Goal: Task Accomplishment & Management: Manage account settings

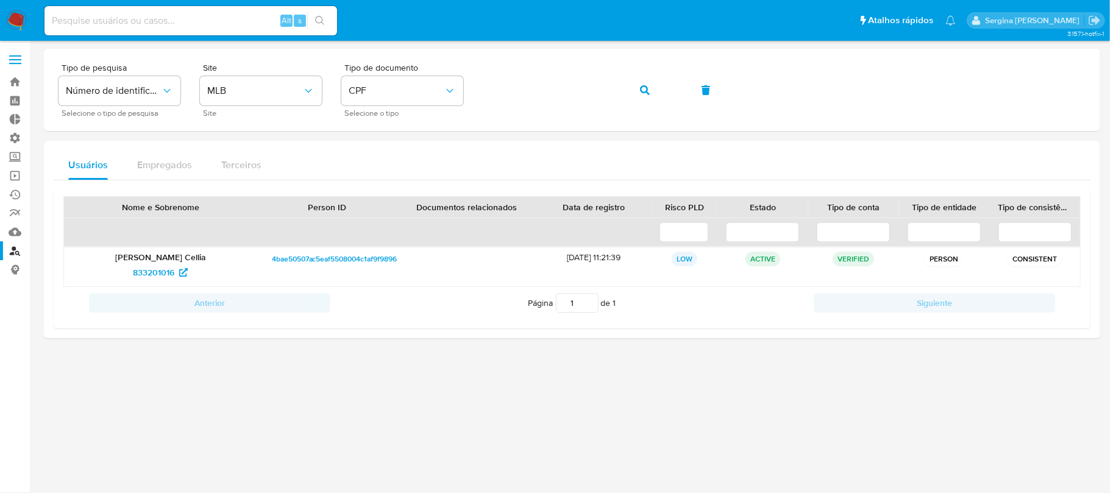
drag, startPoint x: 0, startPoint y: 0, endPoint x: 163, endPoint y: 23, distance: 165.0
click at [163, 23] on input at bounding box center [191, 21] width 293 height 16
paste input "USXYYxvOTXqUb8LTDqK9MXeW"
type input "USXYYxvOTXqUb8LTDqK9MXeW"
click at [324, 17] on icon "search-icon" at bounding box center [320, 21] width 10 height 10
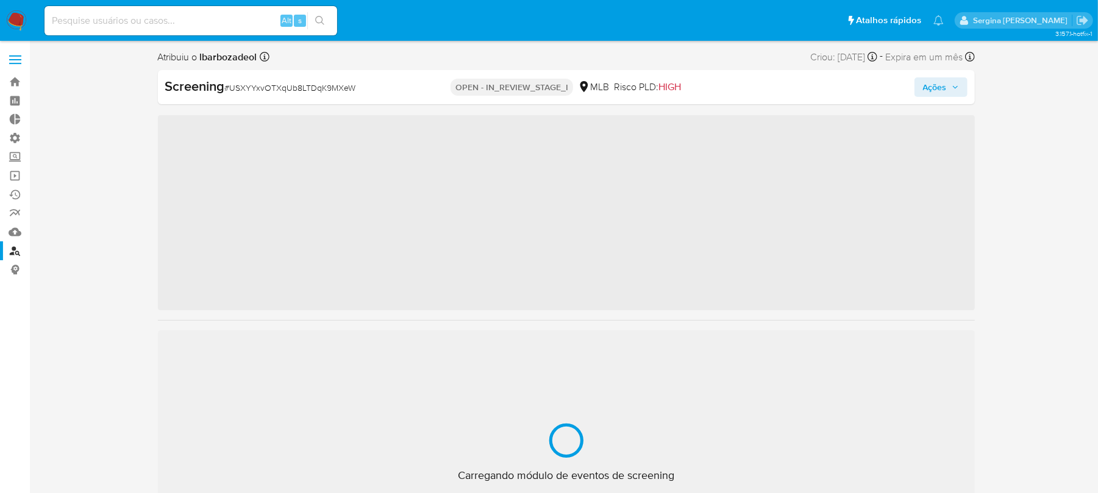
scroll to position [545, 0]
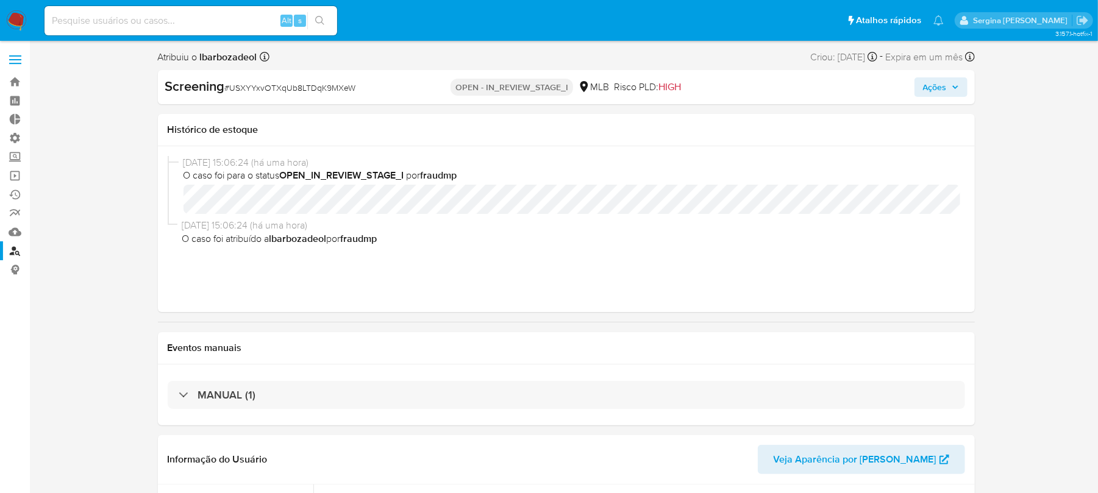
select select "10"
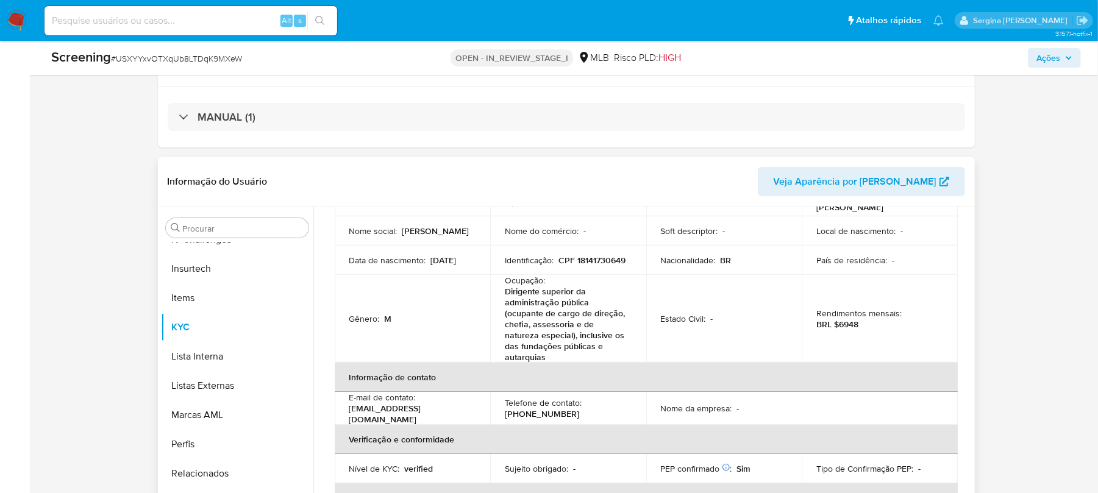
scroll to position [244, 0]
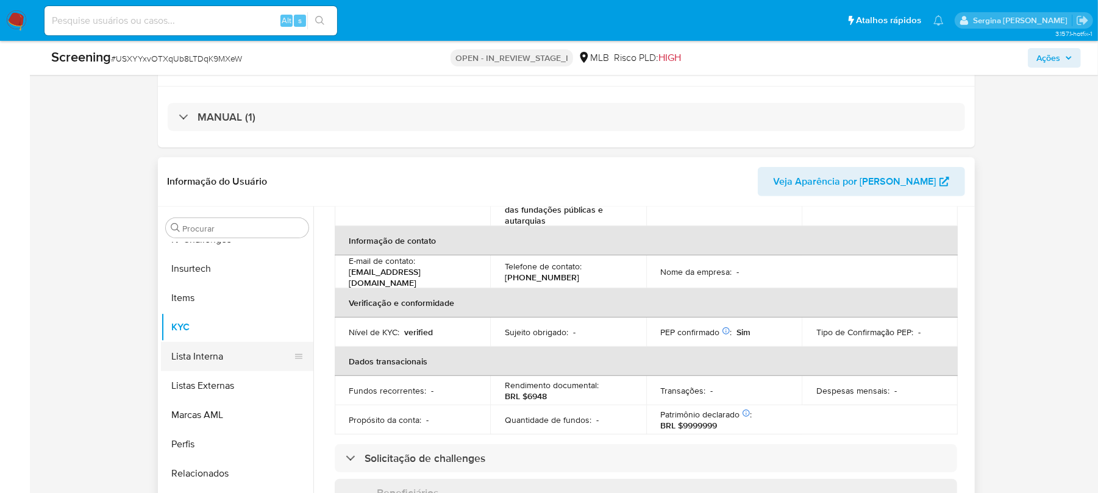
click at [218, 357] on button "Lista Interna" at bounding box center [232, 356] width 143 height 29
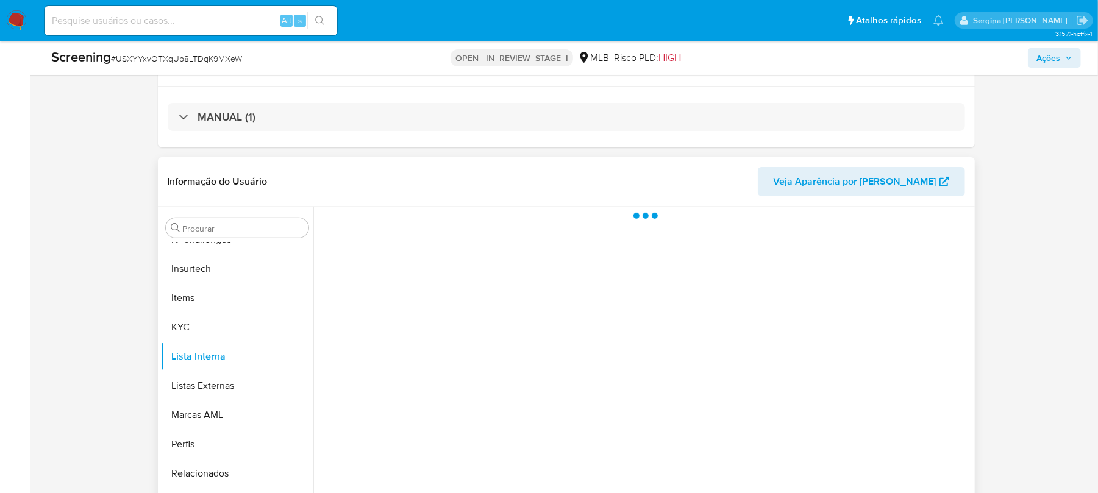
scroll to position [0, 0]
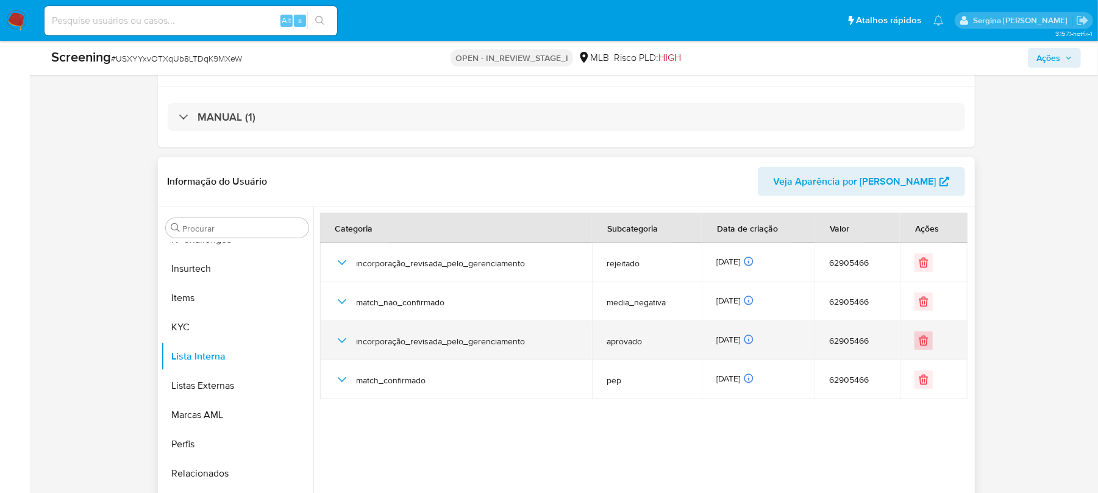
click at [924, 345] on icon "Eliminar" at bounding box center [924, 341] width 12 height 12
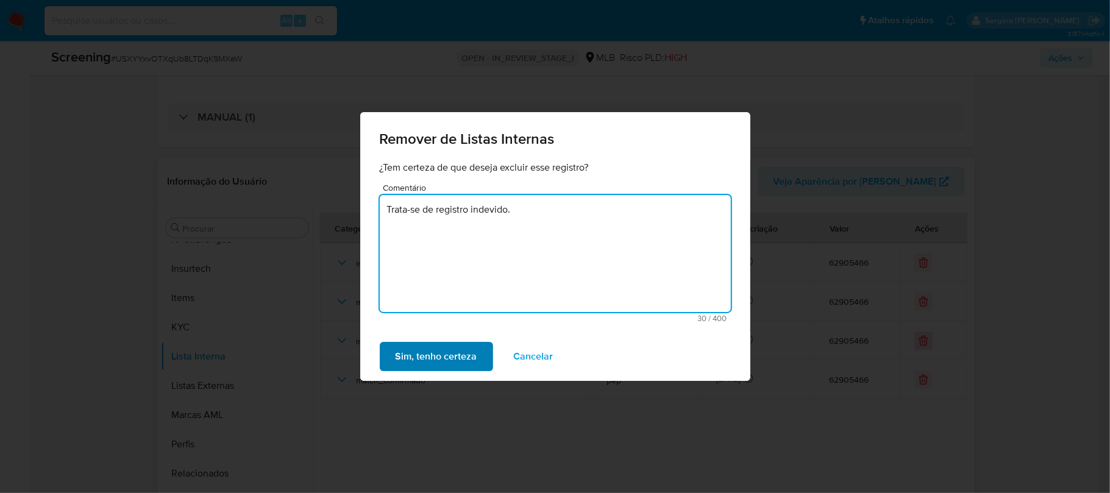
type textarea "Trata-se de registro indevido."
click at [451, 357] on span "Sim, tenho certeza" at bounding box center [437, 356] width 82 height 27
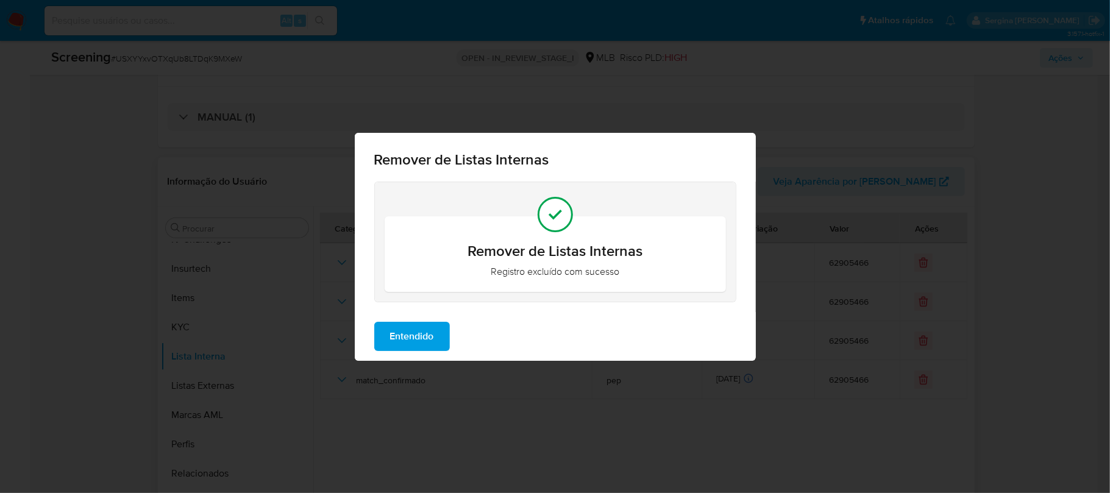
click at [427, 335] on span "Entendido" at bounding box center [412, 336] width 44 height 27
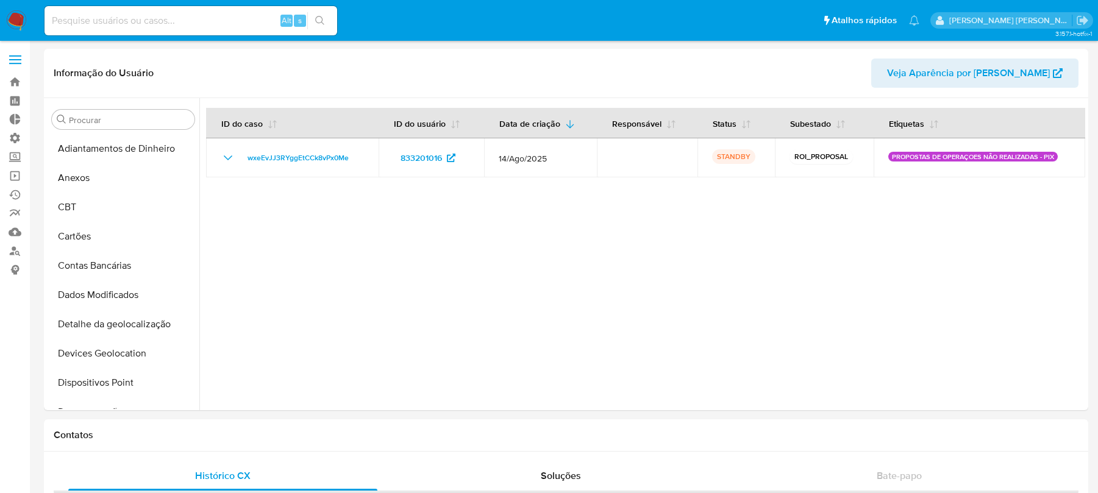
select select "10"
